Goal: Task Accomplishment & Management: Manage account settings

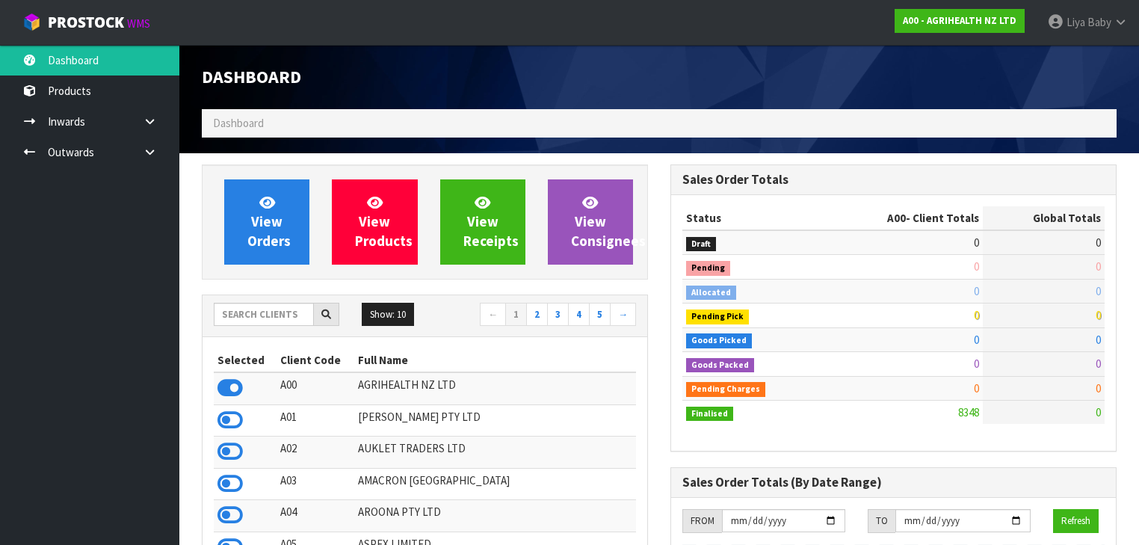
scroll to position [1159, 469]
click at [266, 306] on input "text" at bounding box center [264, 314] width 100 height 23
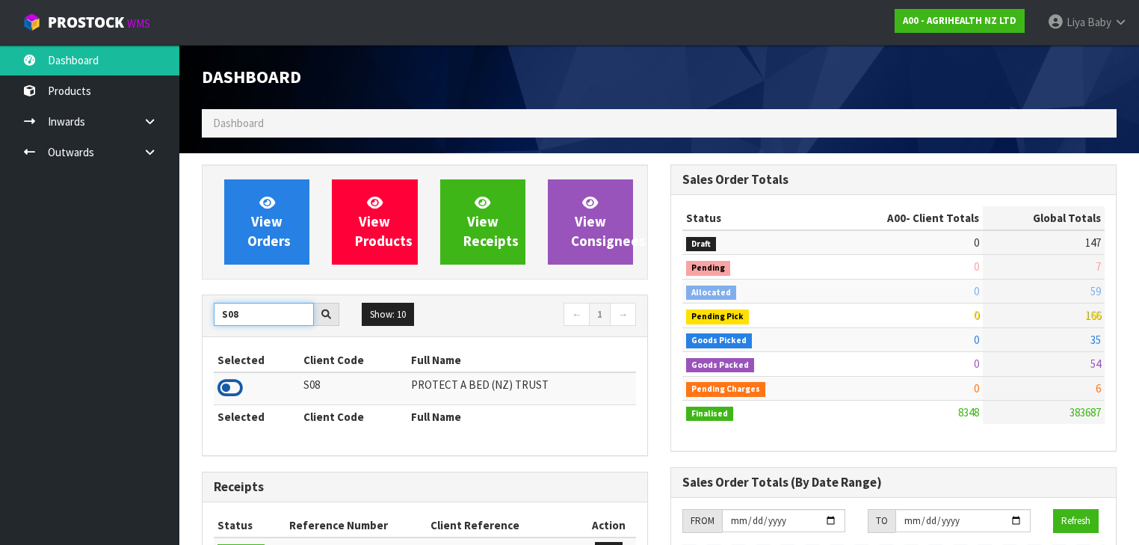
type input "S08"
click at [218, 386] on icon at bounding box center [229, 388] width 25 height 22
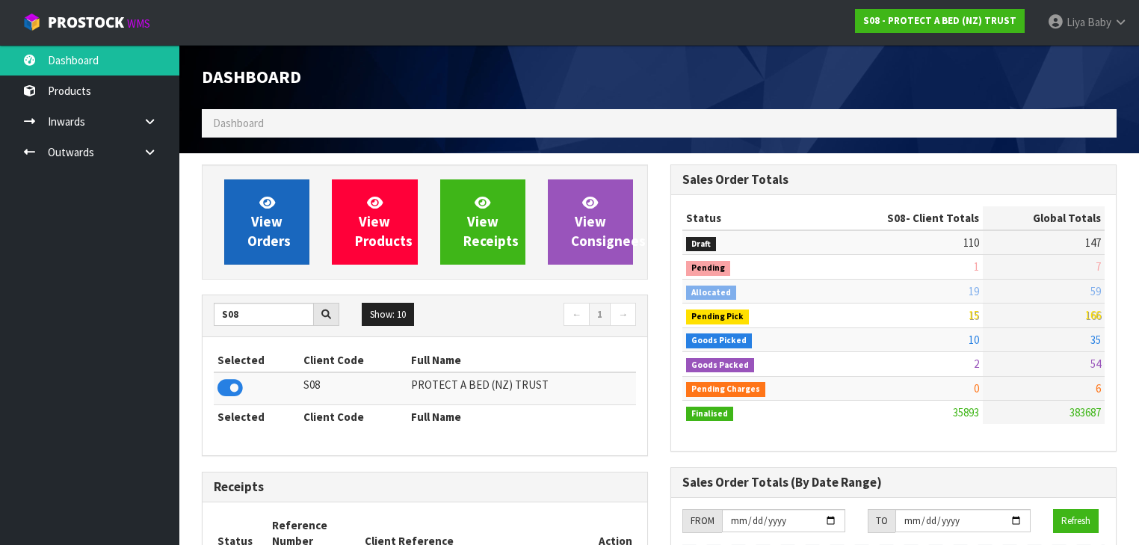
scroll to position [1127, 469]
click at [289, 242] on link "View Orders" at bounding box center [266, 221] width 85 height 85
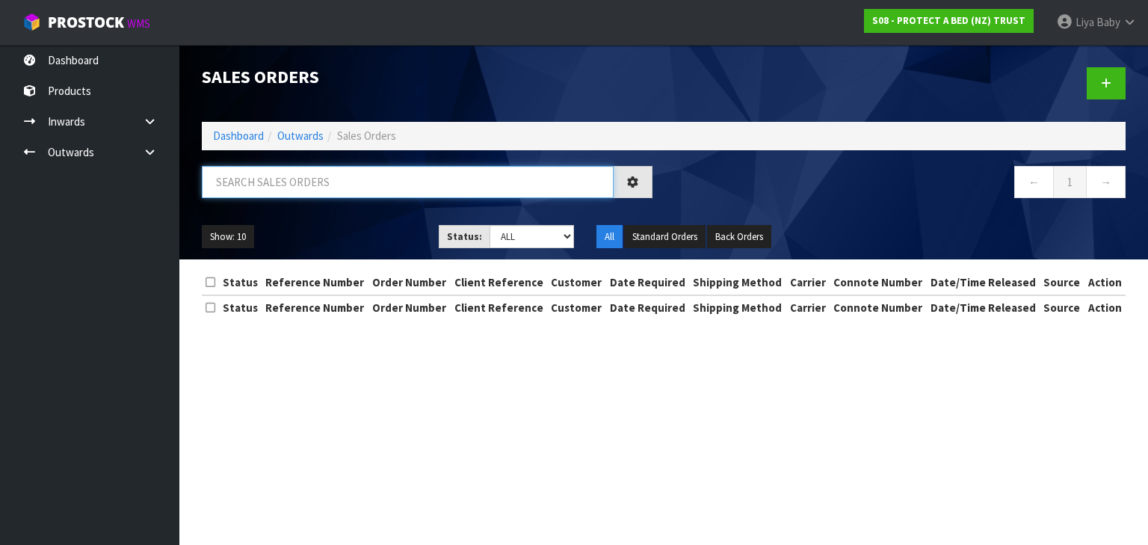
click at [358, 193] on input "text" at bounding box center [408, 182] width 412 height 32
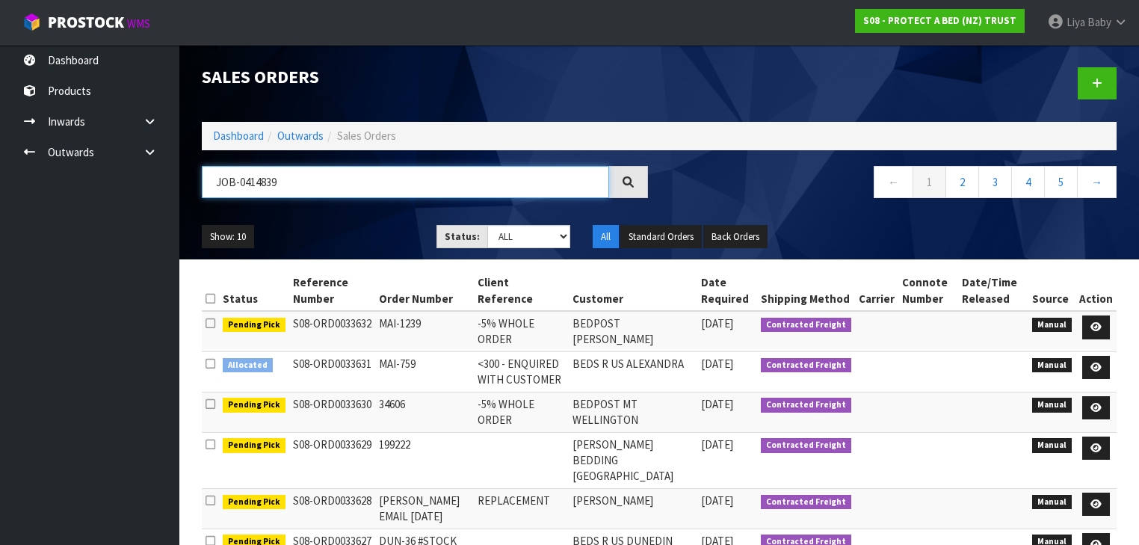
type input "JOB-0414839"
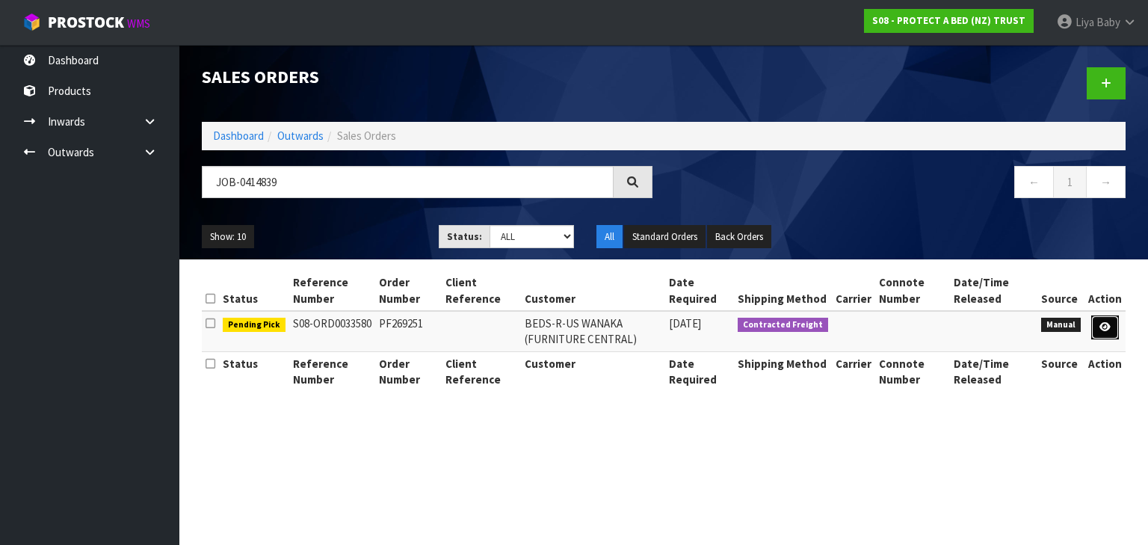
click at [1113, 330] on link at bounding box center [1105, 327] width 28 height 24
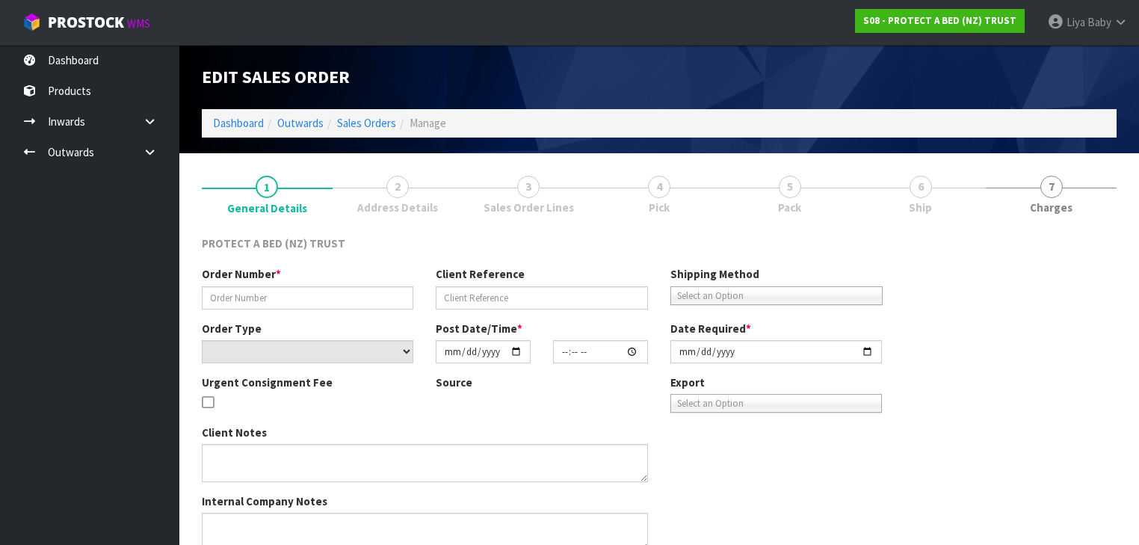
type input "PF269251"
select select "number:0"
type input "[DATE]"
type input "08:30:00.000"
type input "[DATE]"
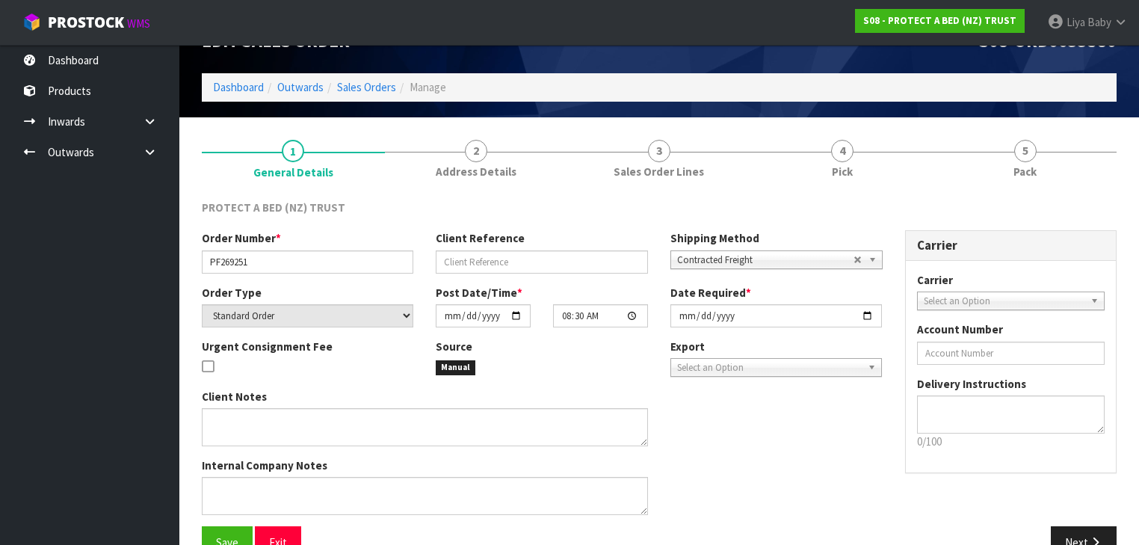
scroll to position [71, 0]
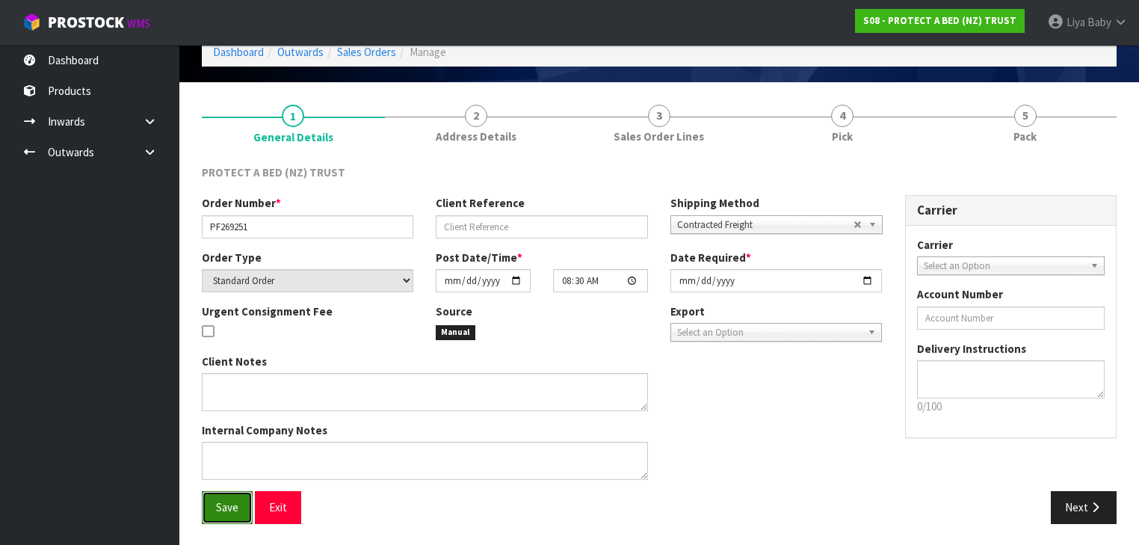
click at [212, 503] on button "Save" at bounding box center [227, 507] width 51 height 32
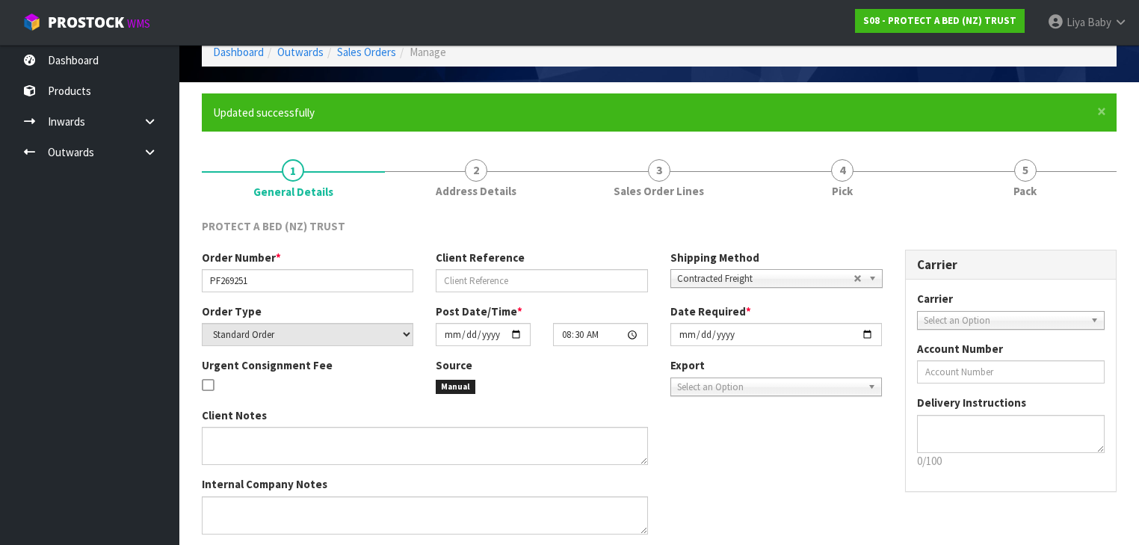
scroll to position [0, 0]
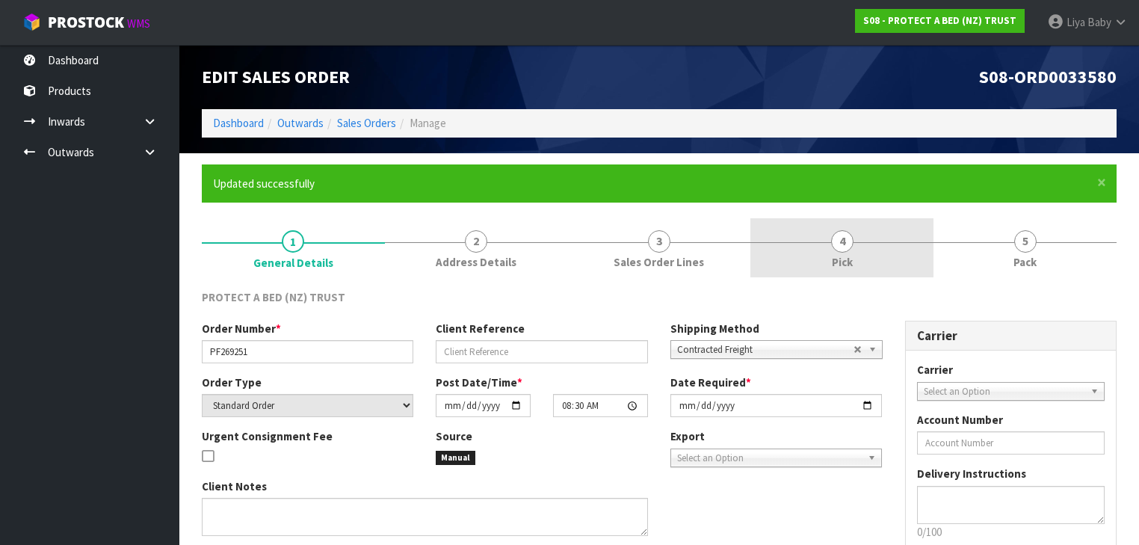
click at [848, 272] on link "4 Pick" at bounding box center [841, 247] width 183 height 59
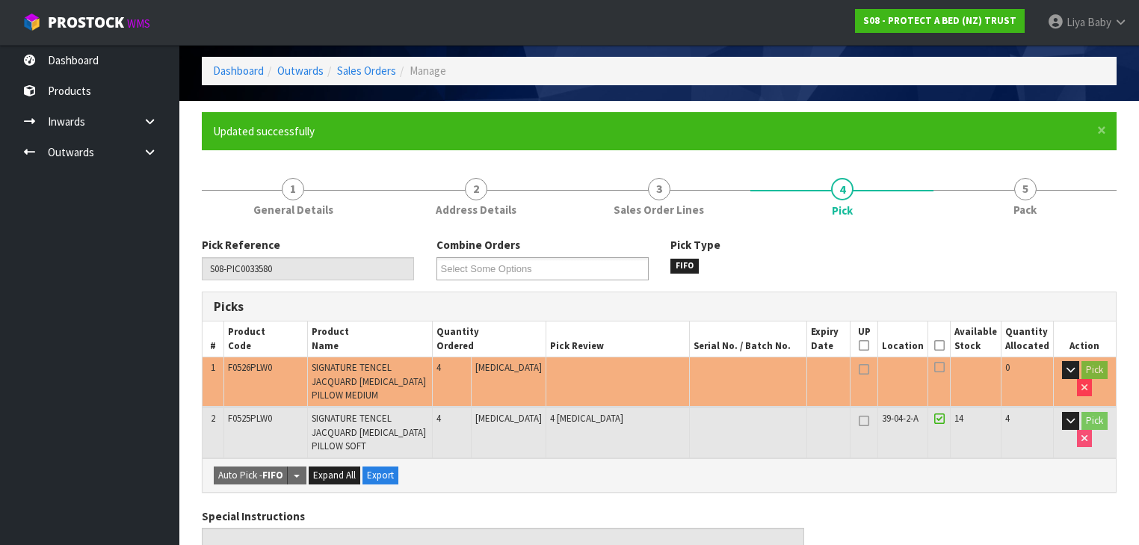
scroll to position [120, 0]
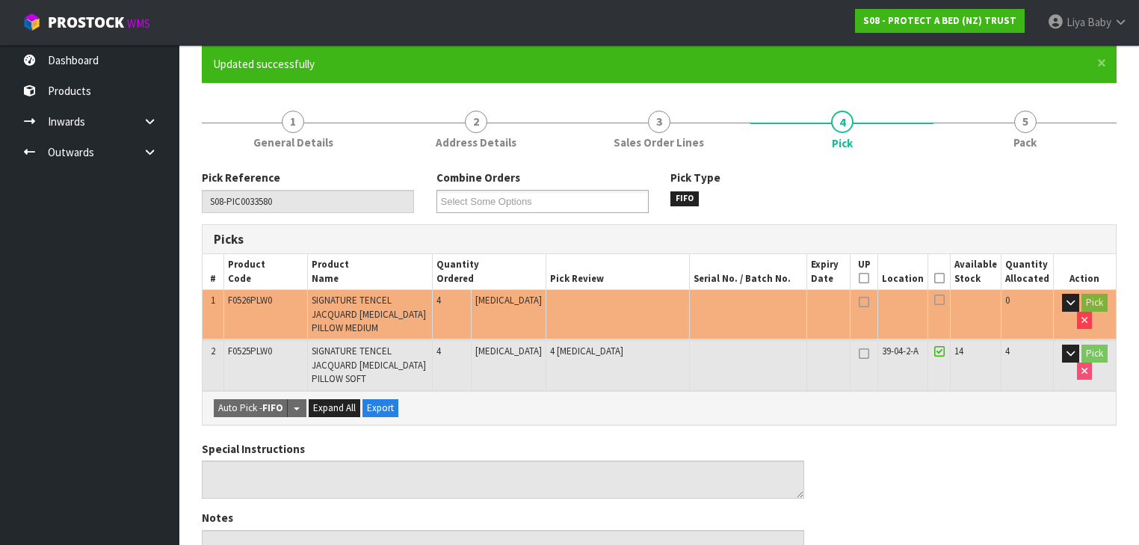
click at [939, 278] on icon at bounding box center [939, 278] width 10 height 1
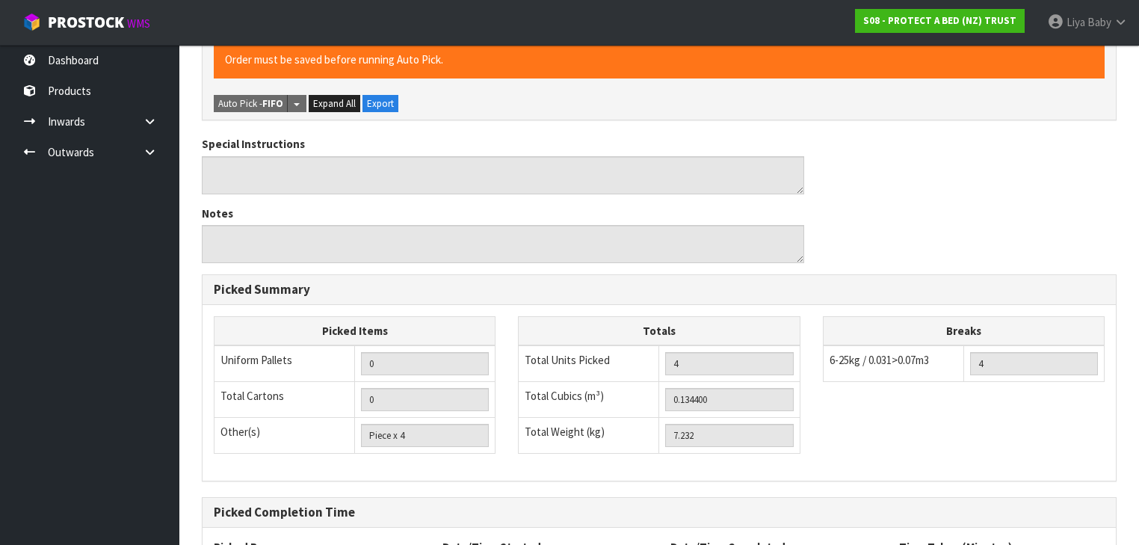
scroll to position [608, 0]
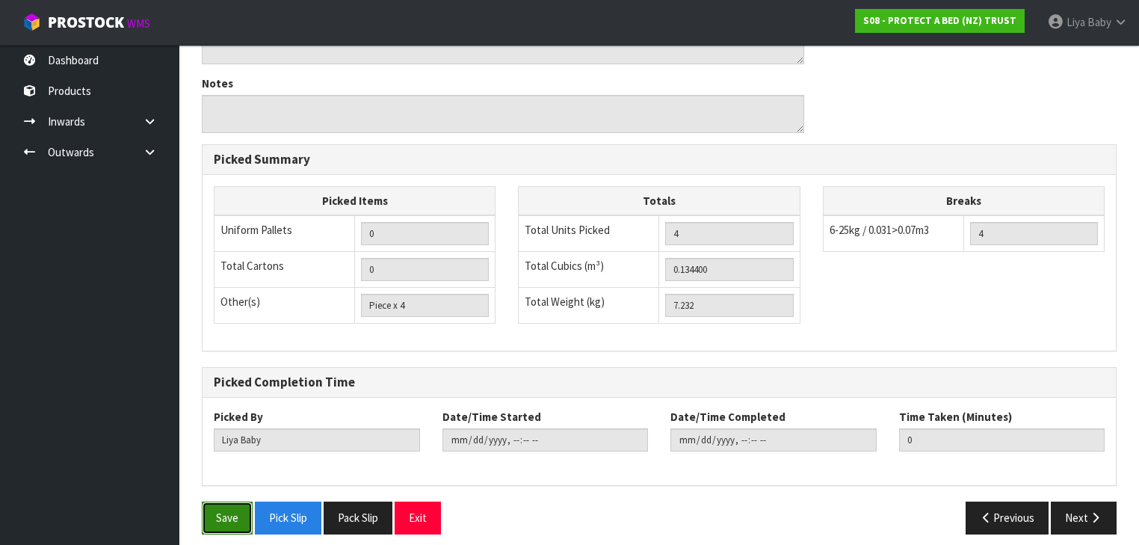
click at [238, 511] on button "Save" at bounding box center [227, 517] width 51 height 32
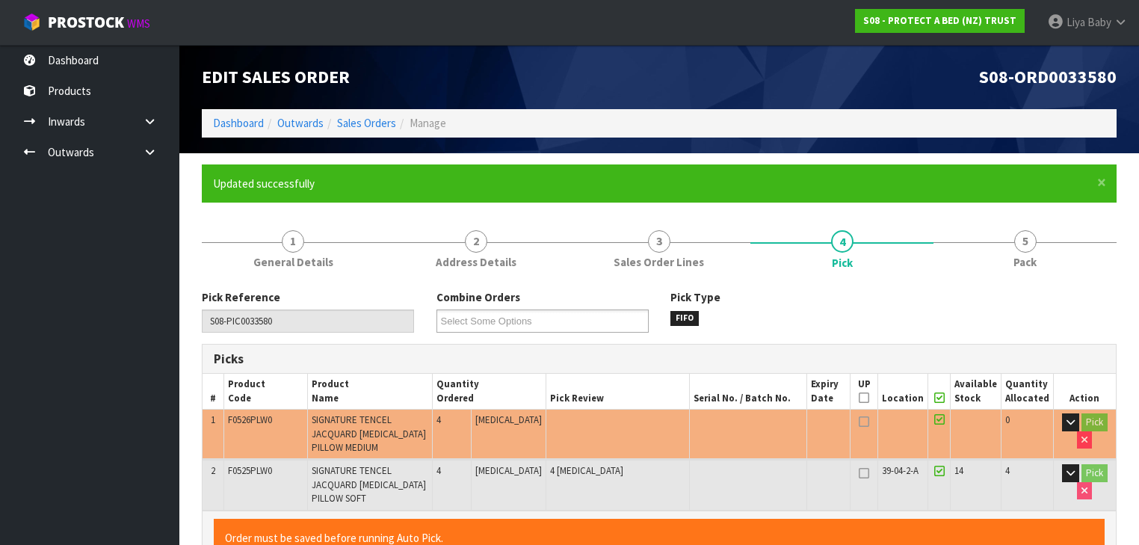
type input "[DATE]T08:19:18"
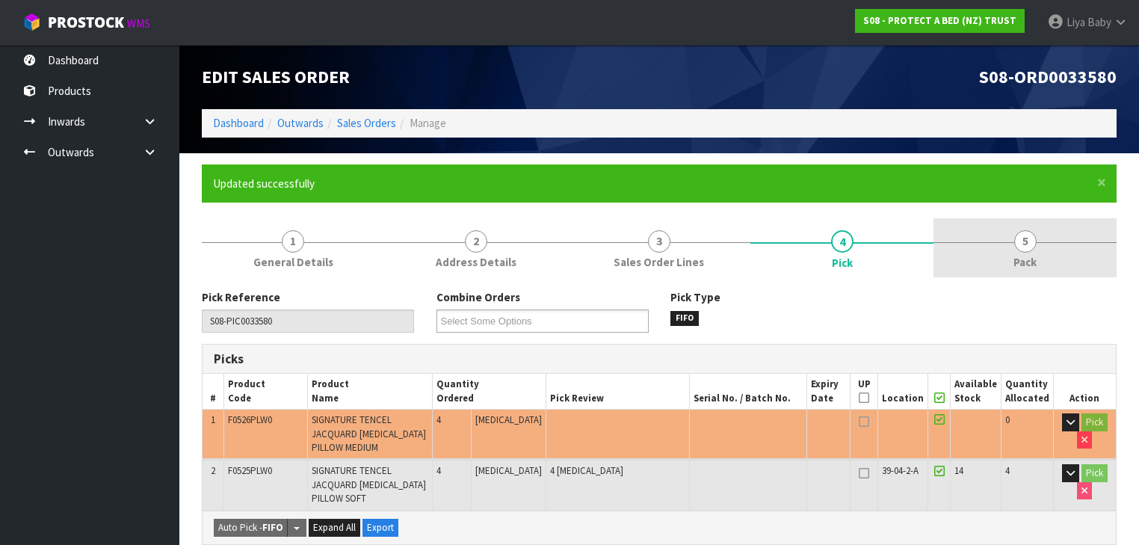
click at [1004, 275] on link "5 Pack" at bounding box center [1024, 247] width 183 height 59
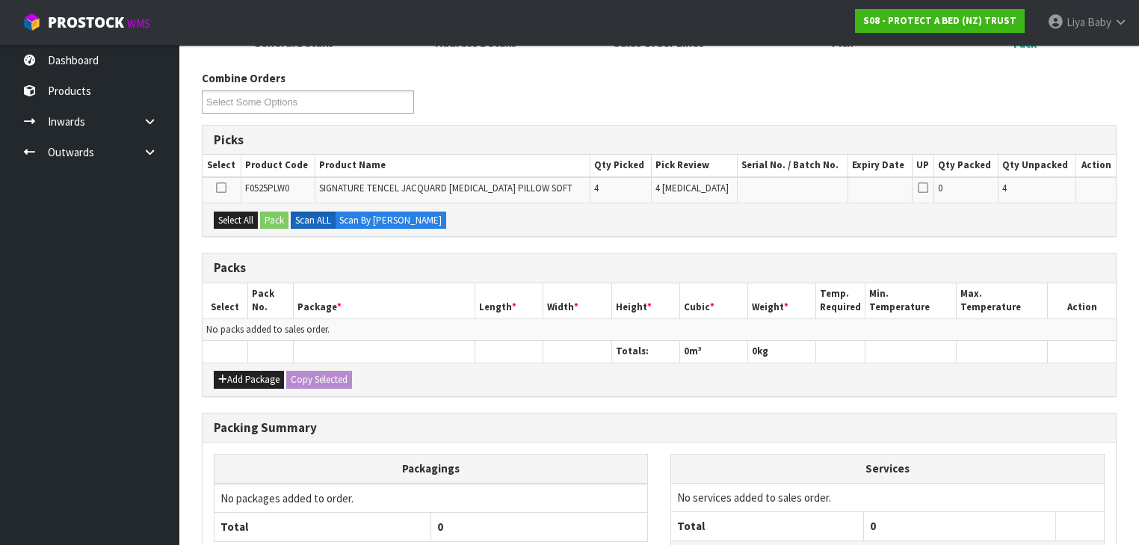
scroll to position [299, 0]
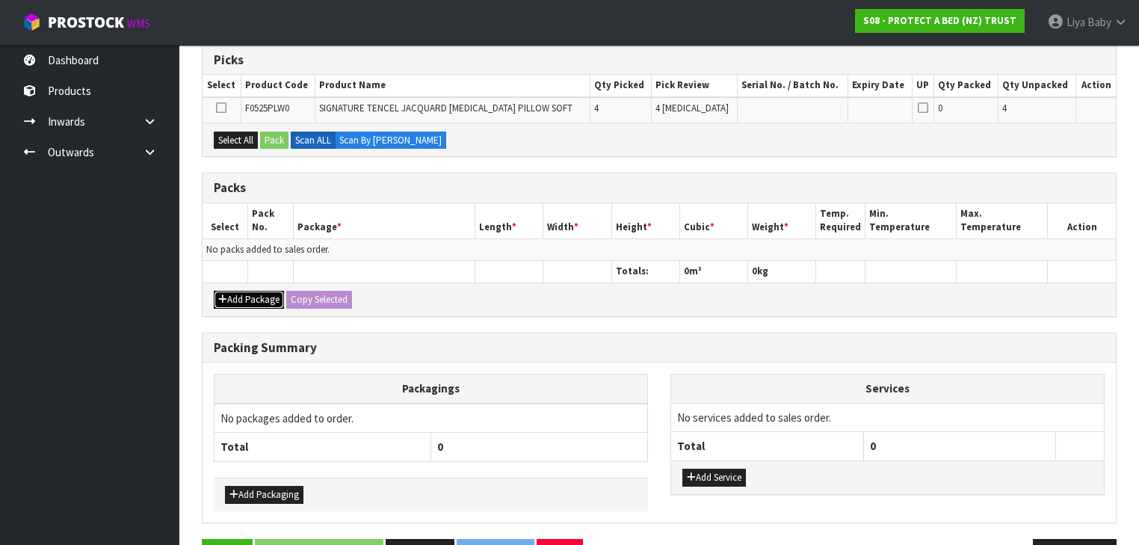
click at [241, 293] on button "Add Package" at bounding box center [249, 300] width 70 height 18
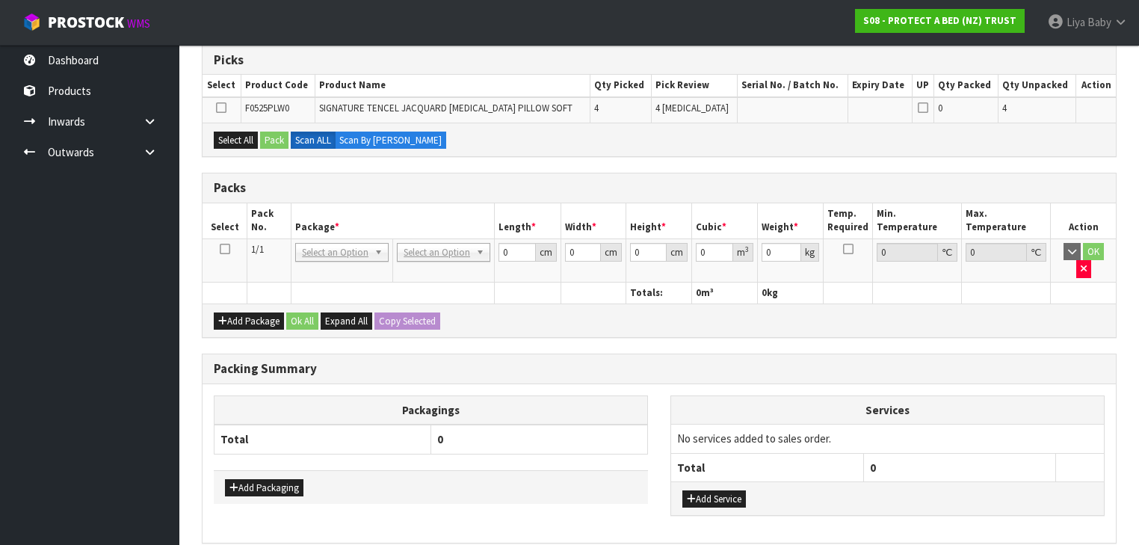
click at [223, 249] on icon at bounding box center [225, 249] width 10 height 1
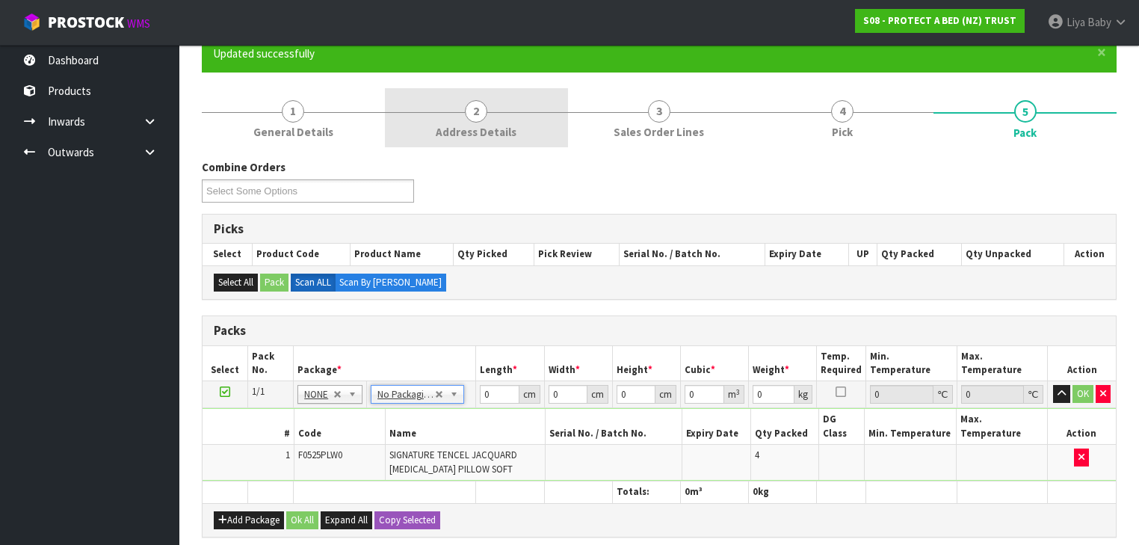
scroll to position [60, 0]
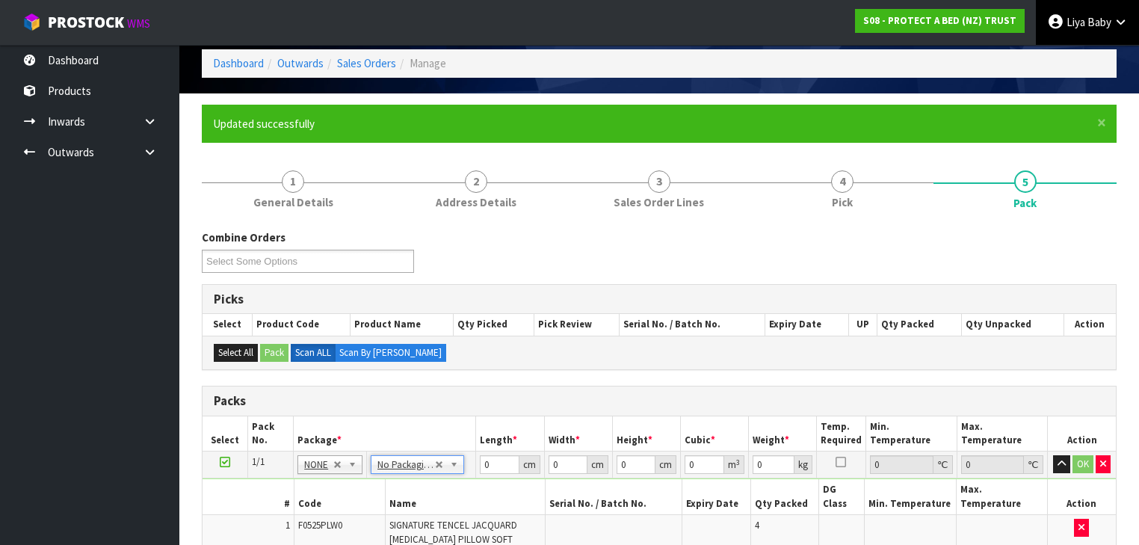
click at [1099, 21] on span "Baby" at bounding box center [1099, 22] width 24 height 14
click at [1064, 60] on link "Logout" at bounding box center [1079, 59] width 118 height 20
